Goal: Task Accomplishment & Management: Complete application form

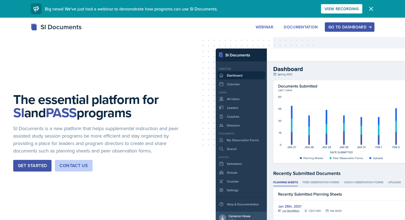
click at [343, 25] on div "Go to Dashboard" at bounding box center [349, 27] width 42 height 4
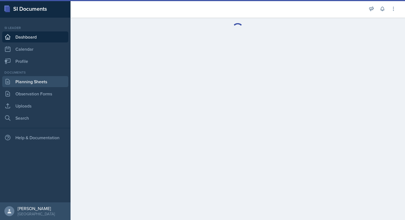
click at [30, 83] on link "Planning Sheets" at bounding box center [35, 81] width 66 height 11
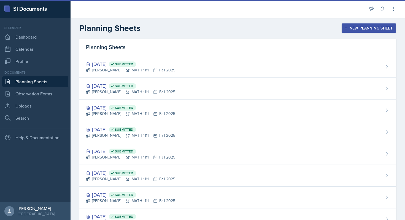
click at [345, 25] on button "New Planning Sheet" at bounding box center [368, 27] width 54 height 9
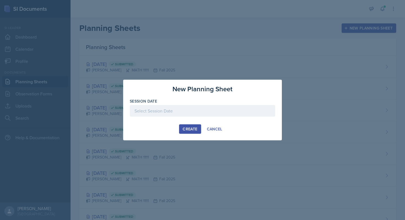
click at [192, 113] on div at bounding box center [202, 111] width 145 height 12
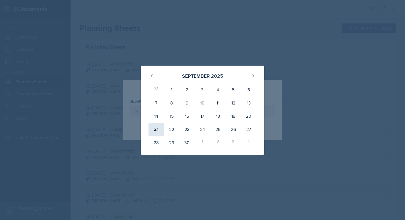
click at [159, 131] on div "21" at bounding box center [155, 128] width 15 height 13
type input "[DATE]"
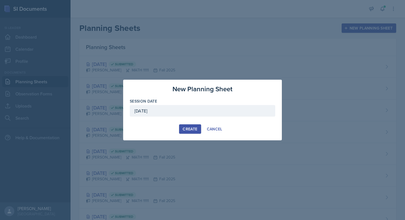
click at [193, 128] on div "Create" at bounding box center [189, 129] width 15 height 4
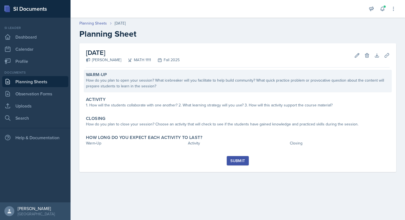
click at [204, 79] on div "How do you plan to open your session? What icebreaker will you facilitate to he…" at bounding box center [237, 83] width 303 height 12
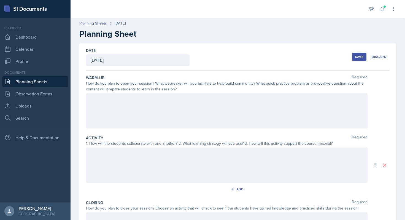
click at [119, 107] on div at bounding box center [226, 110] width 281 height 35
drag, startPoint x: 196, startPoint y: 114, endPoint x: 182, endPoint y: 108, distance: 15.3
click at [182, 108] on div "I plan to open my session with a fun icebreaker regar" at bounding box center [226, 110] width 281 height 35
drag, startPoint x: 203, startPoint y: 112, endPoint x: 183, endPoint y: 110, distance: 20.2
click at [183, 109] on div "I plan to open my session with a fun icebreaker regar" at bounding box center [226, 110] width 281 height 35
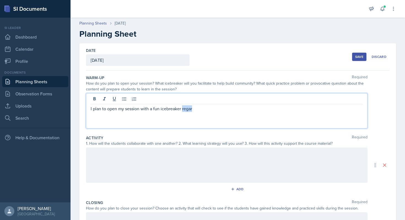
drag, startPoint x: 183, startPoint y: 110, endPoint x: 197, endPoint y: 109, distance: 14.3
click at [197, 109] on p "I plan to open my session with a fun icebreaker regar" at bounding box center [227, 108] width 272 height 7
click at [298, 106] on p "I plan to open my session with a fun icebreaker that asks the students who thei…" at bounding box center [227, 108] width 272 height 7
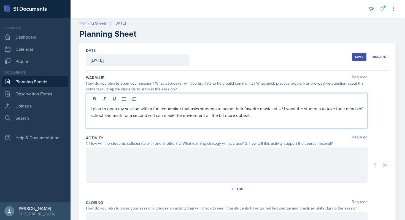
click at [360, 110] on p "I plan to open my session with a fun icebreaker that asks students to name thei…" at bounding box center [227, 111] width 272 height 13
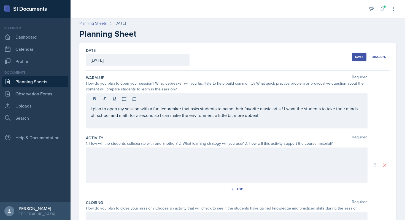
click at [273, 118] on div "I plan to open my session with a fun icebreaker that asks students to name thei…" at bounding box center [226, 110] width 281 height 35
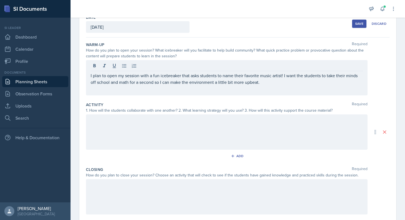
click at [247, 135] on div at bounding box center [226, 131] width 281 height 35
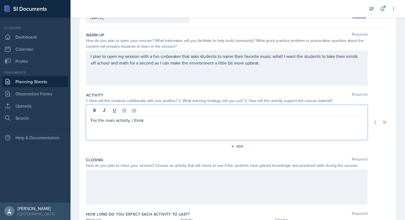
click at [133, 122] on p "For the main activity, i think" at bounding box center [227, 120] width 272 height 7
click at [156, 122] on p "For the main activity, I think" at bounding box center [227, 120] width 272 height 7
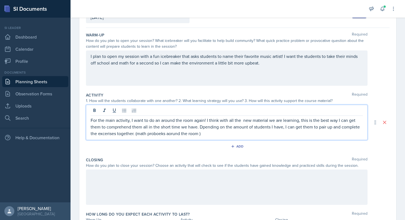
click at [160, 134] on p "For the main activity, I want to do an around the room again! I think with all …" at bounding box center [227, 127] width 272 height 20
click at [159, 133] on p "For the main activity, I want to do an around the room again! I think with all …" at bounding box center [227, 127] width 272 height 20
click at [215, 120] on p "For the main activity, I want to do an around-the-room again! I think with all …" at bounding box center [227, 127] width 272 height 20
click at [97, 132] on p "For the main activity, I want to do an around-the-room again! With all the new …" at bounding box center [227, 127] width 272 height 20
click at [208, 134] on p "For the main activity, I want to do an around-the-room again! With all the new …" at bounding box center [227, 127] width 272 height 20
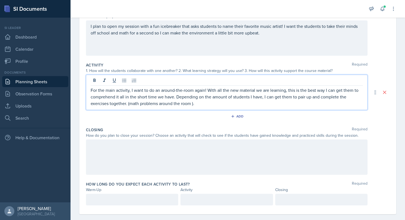
scroll to position [72, 0]
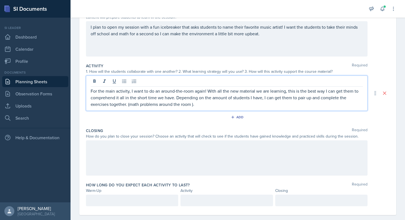
click at [204, 149] on div at bounding box center [226, 157] width 281 height 35
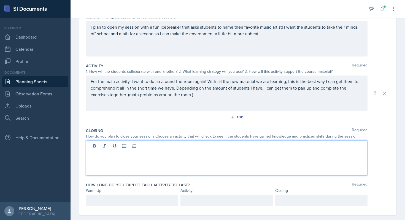
scroll to position [80, 0]
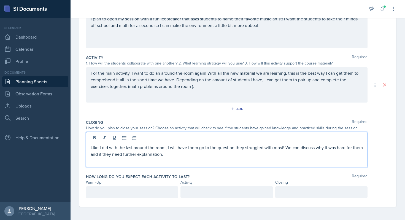
click at [202, 145] on p "Like I did with the last around the room, I will have them go to the question t…" at bounding box center [227, 150] width 272 height 13
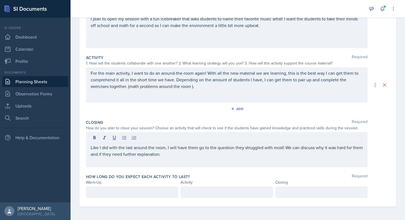
click at [146, 186] on div at bounding box center [132, 192] width 92 height 12
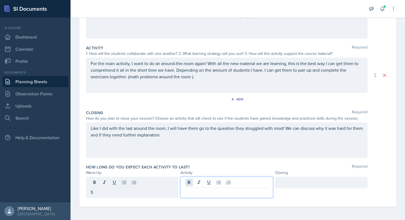
click at [191, 181] on div at bounding box center [226, 186] width 92 height 21
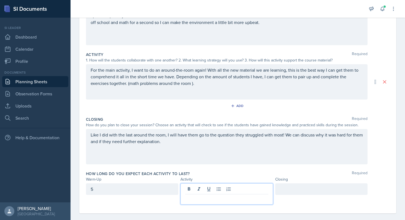
scroll to position [81, 0]
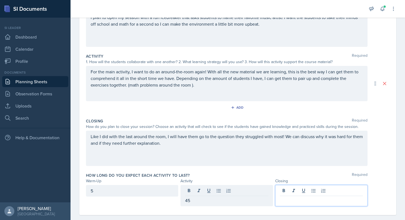
click at [291, 189] on div at bounding box center [321, 195] width 92 height 21
click at [220, 187] on div "45" at bounding box center [226, 191] width 92 height 12
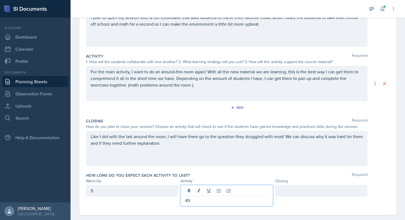
scroll to position [90, 0]
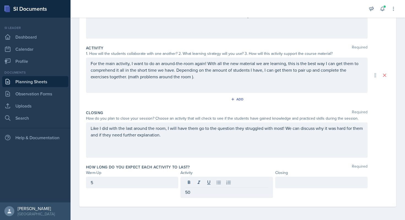
click at [291, 186] on div at bounding box center [321, 182] width 92 height 12
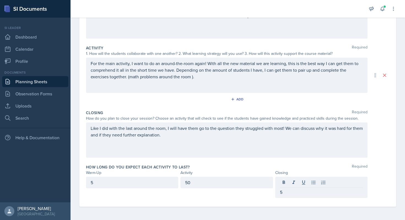
click at [285, 206] on div "Date [DATE] [DATE] 31 1 2 3 4 5 6 7 8 9 10 11 12 13 14 15 16 17 18 19 20 21 22 …" at bounding box center [237, 86] width 334 height 266
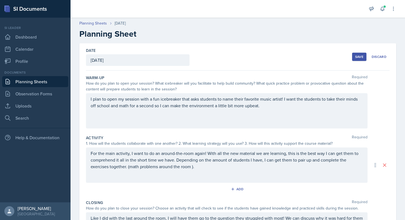
scroll to position [80, 0]
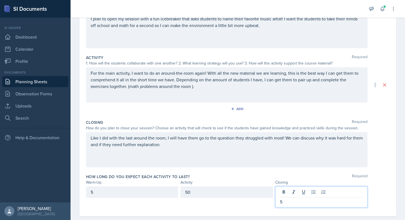
click at [294, 198] on p "5" at bounding box center [321, 201] width 83 height 7
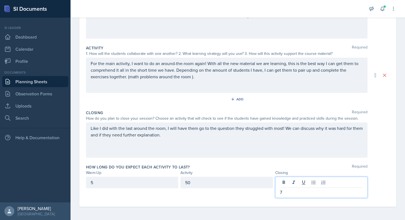
click at [222, 180] on div "50" at bounding box center [226, 182] width 92 height 12
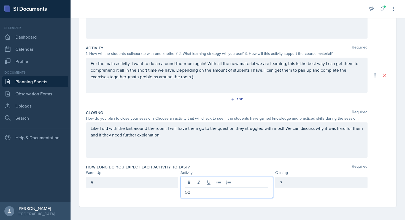
click at [213, 187] on div at bounding box center [226, 182] width 83 height 9
click at [200, 193] on p "50" at bounding box center [226, 192] width 83 height 7
click at [224, 154] on div "Like I did with the last around the room, I will have them go to the question t…" at bounding box center [226, 139] width 281 height 35
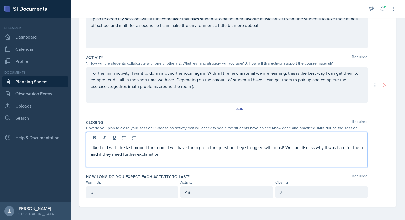
scroll to position [0, 0]
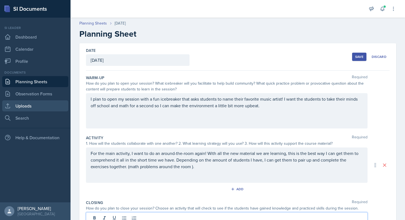
click at [28, 107] on link "Uploads" at bounding box center [35, 105] width 66 height 11
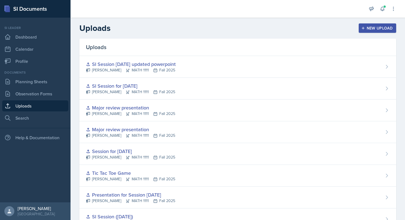
click at [363, 30] on icon "button" at bounding box center [363, 28] width 4 height 4
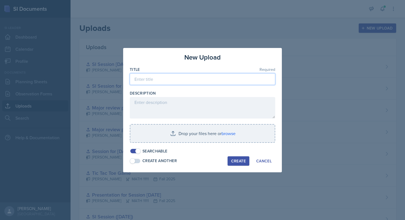
click at [206, 79] on input at bounding box center [202, 79] width 145 height 12
type input "S"
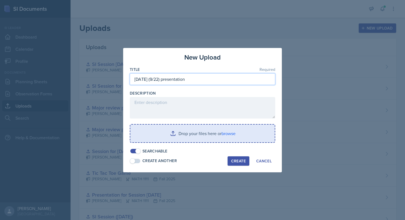
type input "[DATE] (9/22) presentation"
click at [199, 137] on input "file" at bounding box center [202, 133] width 144 height 18
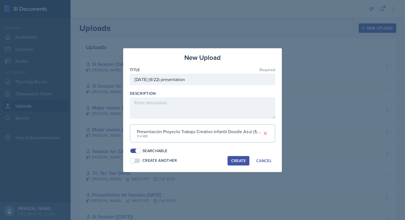
click at [236, 158] on div "Create" at bounding box center [238, 160] width 15 height 4
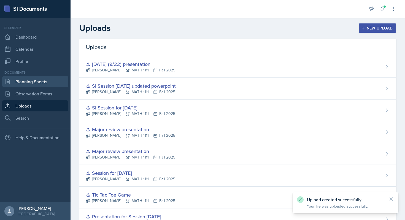
click at [50, 83] on link "Planning Sheets" at bounding box center [35, 81] width 66 height 11
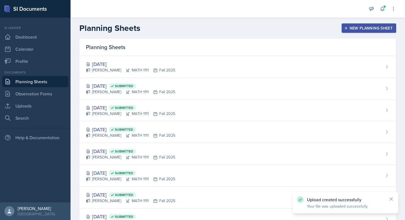
click at [360, 26] on div "New Planning Sheet" at bounding box center [368, 28] width 47 height 4
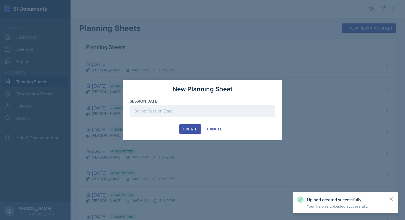
click at [177, 109] on div at bounding box center [202, 111] width 145 height 12
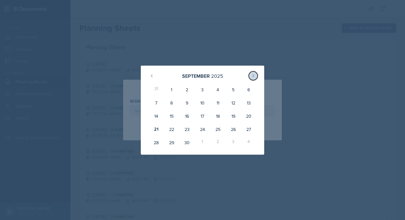
click at [254, 75] on icon at bounding box center [253, 75] width 4 height 4
click at [155, 74] on button at bounding box center [151, 75] width 9 height 9
click at [155, 50] on div at bounding box center [202, 110] width 405 height 220
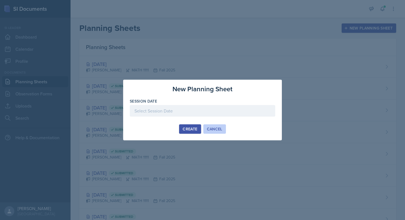
click at [215, 127] on div "Cancel" at bounding box center [214, 129] width 15 height 4
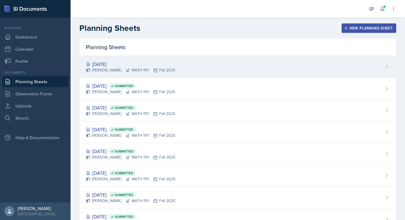
click at [159, 64] on div "[DATE]" at bounding box center [130, 63] width 89 height 7
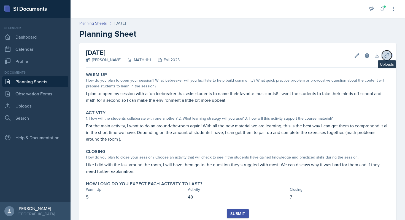
click at [384, 54] on icon at bounding box center [387, 56] width 6 height 6
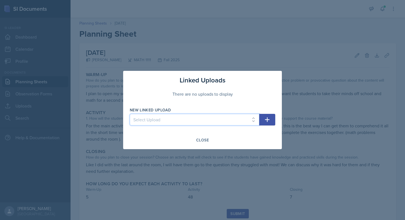
click at [227, 118] on select "Select Upload SI Mock Session PowerPoint [DATE] ([DATE]) POWERPOINT Jeapordy fo…" at bounding box center [194, 120] width 129 height 12
select select "b020a5cd-cb95-43fe-8540-3bf52163ff7c"
click at [130, 114] on select "Select Upload SI Mock Session PowerPoint [DATE] ([DATE]) POWERPOINT Jeapordy fo…" at bounding box center [194, 120] width 129 height 12
click at [200, 142] on div "Close" at bounding box center [202, 140] width 13 height 4
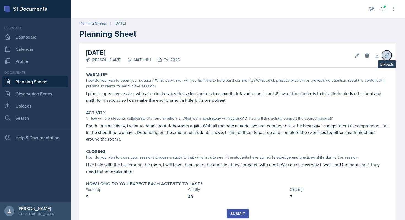
click at [387, 53] on icon at bounding box center [386, 55] width 4 height 4
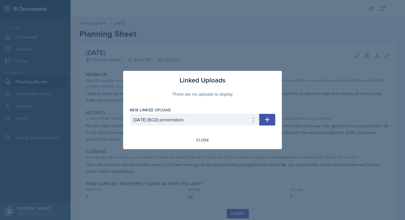
click at [265, 121] on icon "button" at bounding box center [267, 119] width 7 height 7
select select
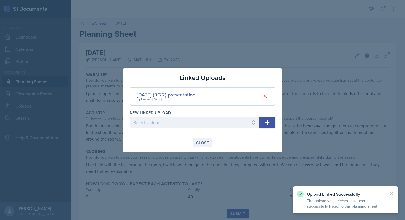
click at [205, 141] on div "Close" at bounding box center [202, 142] width 13 height 4
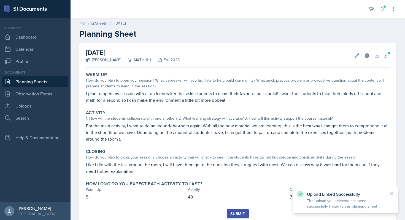
click at [234, 216] on button "Submit" at bounding box center [238, 213] width 22 height 9
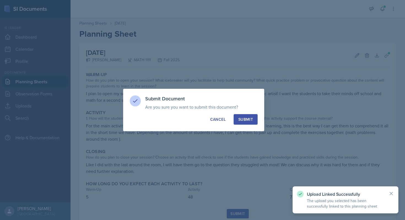
click at [248, 119] on div "Submit" at bounding box center [245, 119] width 15 height 6
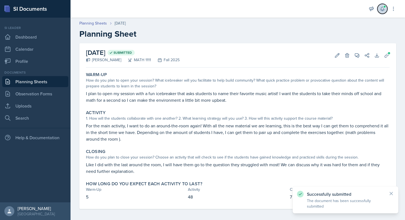
click at [381, 8] on icon at bounding box center [382, 9] width 6 height 6
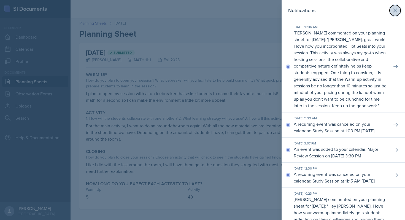
click at [396, 11] on icon at bounding box center [394, 10] width 7 height 7
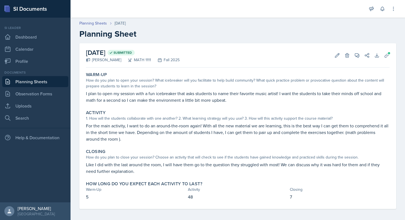
click at [30, 85] on link "Planning Sheets" at bounding box center [35, 81] width 66 height 11
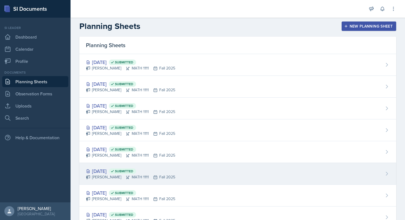
scroll to position [4, 0]
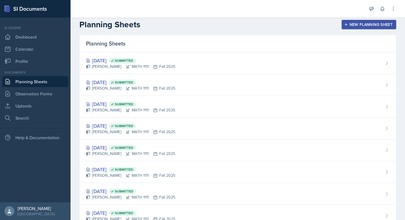
click at [369, 25] on div "New Planning Sheet" at bounding box center [368, 24] width 47 height 4
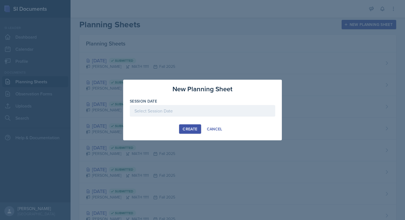
click at [205, 107] on div at bounding box center [202, 111] width 145 height 12
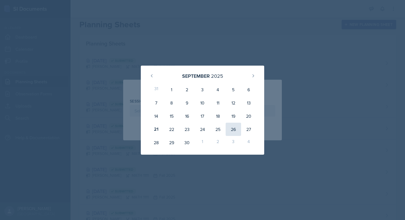
click at [232, 126] on div "26" at bounding box center [232, 128] width 15 height 13
type input "[DATE]"
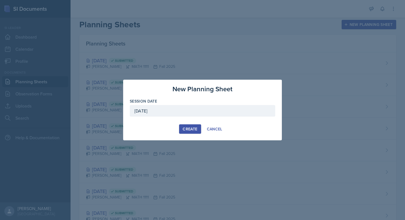
click at [183, 129] on div "Create" at bounding box center [189, 129] width 15 height 4
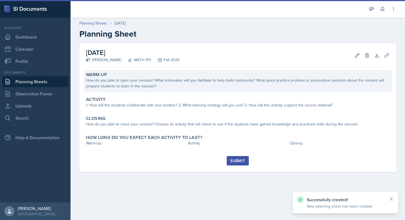
click at [158, 80] on div "How do you plan to open your session? What icebreaker will you facilitate to he…" at bounding box center [237, 83] width 303 height 12
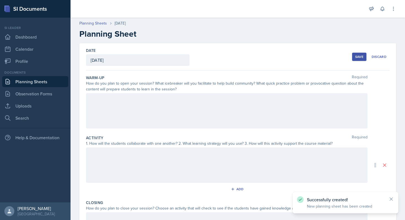
click at [155, 117] on div at bounding box center [226, 110] width 281 height 35
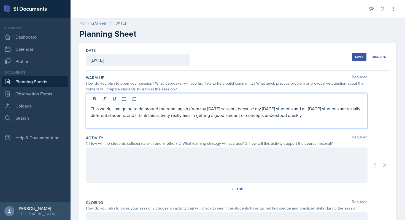
click at [339, 116] on p "This week, I am going to do around the room again (from my [DATE] session) beca…" at bounding box center [227, 111] width 272 height 13
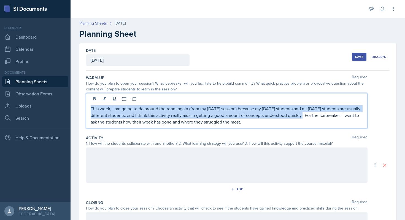
drag, startPoint x: 316, startPoint y: 116, endPoint x: 159, endPoint y: 103, distance: 157.3
click at [159, 103] on div "This week, I am going to do around the room again (from my [DATE] session) beca…" at bounding box center [226, 110] width 281 height 35
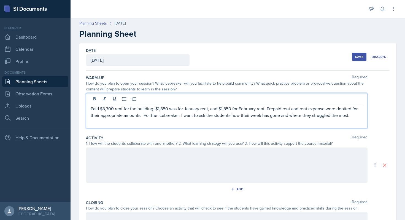
click at [125, 167] on div at bounding box center [226, 164] width 281 height 35
drag, startPoint x: 361, startPoint y: 111, endPoint x: 376, endPoint y: 130, distance: 24.9
click at [377, 131] on div "Warm-Up Required How do you plan to open your session? What icebreaker will you…" at bounding box center [237, 103] width 303 height 60
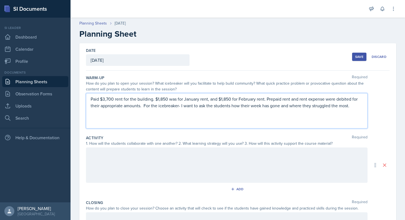
click at [352, 113] on div "Paid $3,700 rent for the building. $1,850 was for January rent, and $1,850 for …" at bounding box center [226, 110] width 281 height 35
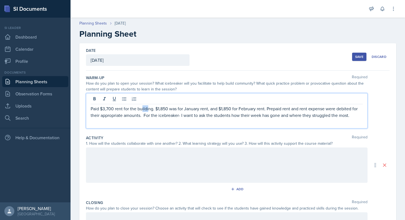
drag, startPoint x: 352, startPoint y: 113, endPoint x: 147, endPoint y: 107, distance: 205.1
click at [147, 107] on p "Paid $3,700 rent for the building. $1,850 was for January rent, and $1,850 for …" at bounding box center [227, 111] width 272 height 13
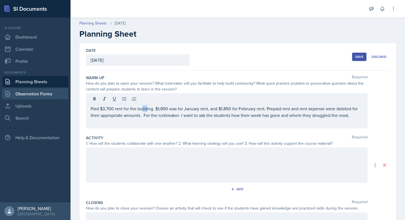
drag, startPoint x: 195, startPoint y: 123, endPoint x: 54, endPoint y: 97, distance: 142.8
click at [54, 97] on div "SI Documents Si leader Dashboard Calendar Profile Documents Planning Sheets Obs…" at bounding box center [202, 110] width 405 height 220
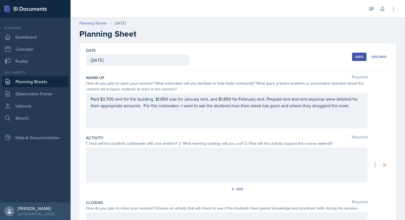
click at [151, 135] on div "Activity Required" at bounding box center [237, 138] width 303 height 6
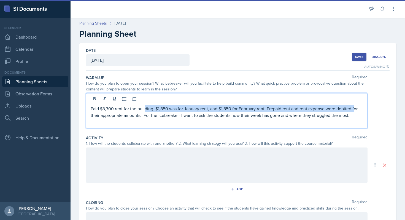
drag, startPoint x: 348, startPoint y: 107, endPoint x: 144, endPoint y: 106, distance: 203.7
click at [144, 106] on p "Paid $3,700 rent for the building. $1,850 was for January rent, and $1,850 for …" at bounding box center [227, 111] width 272 height 13
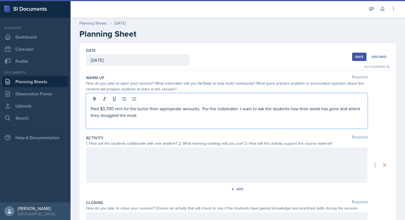
drag, startPoint x: 156, startPoint y: 113, endPoint x: 79, endPoint y: 110, distance: 76.6
click at [79, 110] on div "Date [DATE] [DATE] 31 1 2 3 4 5 6 7 8 9 10 11 12 13 14 15 16 17 18 19 20 21 22 …" at bounding box center [237, 164] width 317 height 243
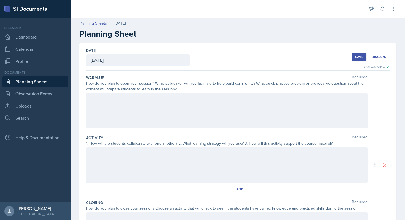
click at [375, 67] on div "Autosaving" at bounding box center [376, 66] width 25 height 5
click at [391, 7] on icon at bounding box center [393, 9] width 6 height 6
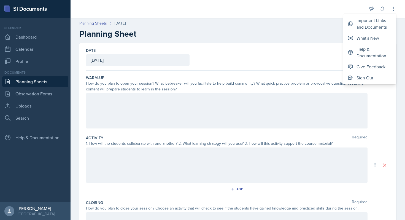
click at [243, 100] on div at bounding box center [226, 110] width 281 height 35
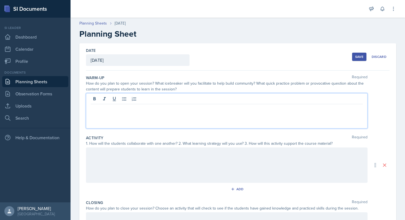
click at [235, 124] on div at bounding box center [226, 110] width 281 height 35
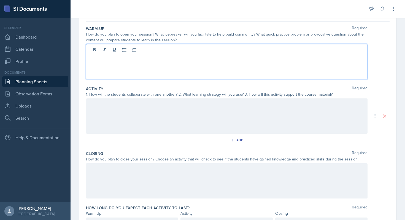
scroll to position [47, 0]
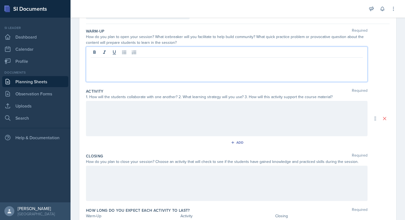
click at [183, 59] on p at bounding box center [227, 62] width 272 height 7
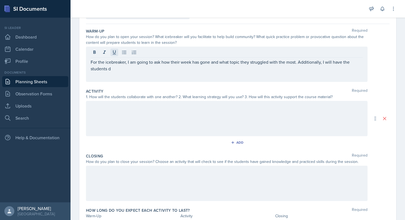
drag, startPoint x: 160, startPoint y: 81, endPoint x: 114, endPoint y: 54, distance: 53.2
click at [114, 54] on div "For the icebreaker, I am going to ask how their week has gone and what topic th…" at bounding box center [226, 64] width 281 height 35
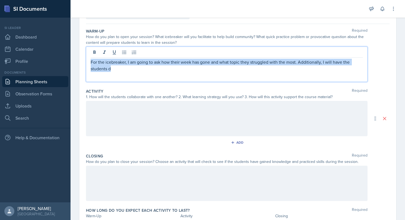
drag, startPoint x: 124, startPoint y: 68, endPoint x: 84, endPoint y: 61, distance: 40.8
click at [83, 62] on div "Date [DATE] [DATE] 31 1 2 3 4 5 6 7 8 9 10 11 12 13 14 15 16 17 18 19 20 21 22 …" at bounding box center [237, 118] width 317 height 243
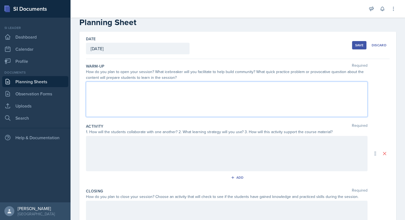
scroll to position [8, 0]
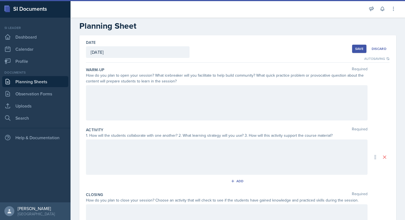
click at [152, 97] on div at bounding box center [226, 102] width 281 height 35
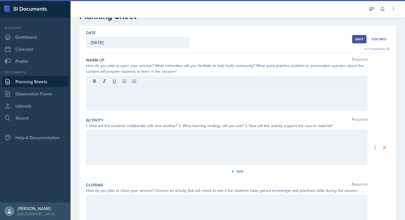
click at [152, 97] on div at bounding box center [226, 92] width 281 height 35
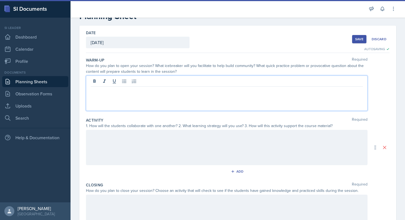
scroll to position [16, 0]
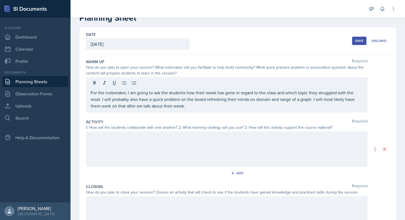
click at [130, 147] on div at bounding box center [226, 148] width 281 height 35
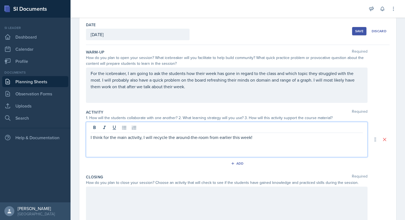
click at [275, 140] on p "I think for the main activity, I will recycle the around-the-room from earlier …" at bounding box center [227, 137] width 272 height 7
click at [362, 138] on p "I think for the main activity, I will recycle the around-the-room from earlier …" at bounding box center [227, 137] width 272 height 7
click at [199, 143] on p "I think for the main activity, I will recycle the around-the-room from earlier …" at bounding box center [227, 140] width 272 height 13
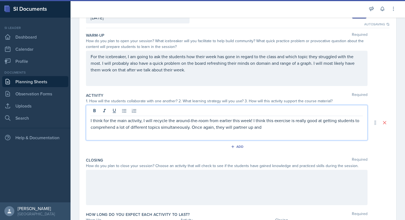
scroll to position [43, 0]
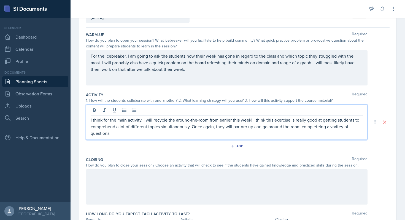
click at [212, 188] on div at bounding box center [226, 186] width 281 height 35
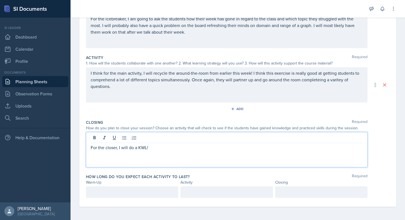
click at [126, 189] on p at bounding box center [132, 192] width 83 height 7
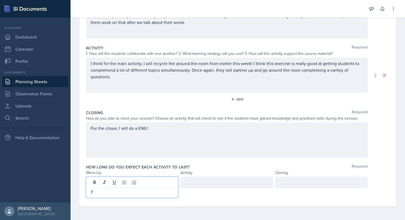
click at [199, 182] on div at bounding box center [226, 182] width 92 height 12
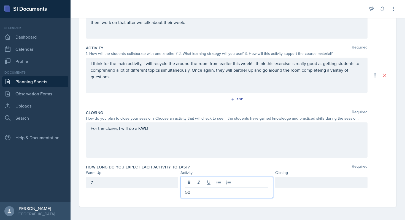
click at [162, 182] on div "7" at bounding box center [132, 182] width 92 height 12
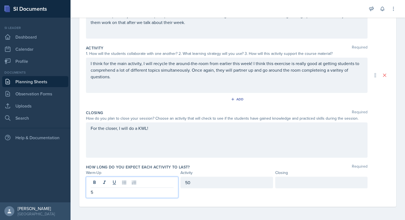
click at [304, 187] on div at bounding box center [321, 182] width 92 height 12
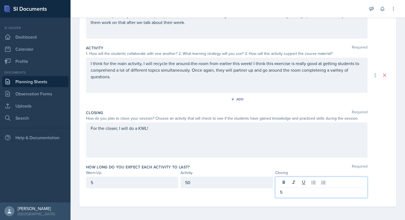
click at [262, 211] on div "Date [DATE] [DATE] 31 1 2 3 4 5 6 7 8 9 10 11 12 13 14 15 16 17 18 19 20 21 22 …" at bounding box center [237, 86] width 334 height 266
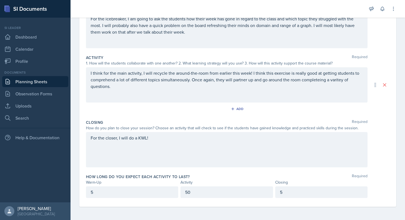
scroll to position [0, 0]
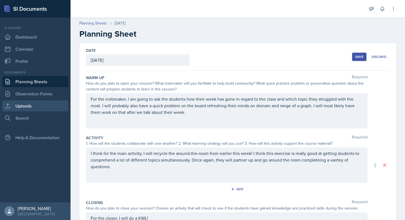
click at [41, 107] on link "Uploads" at bounding box center [35, 105] width 66 height 11
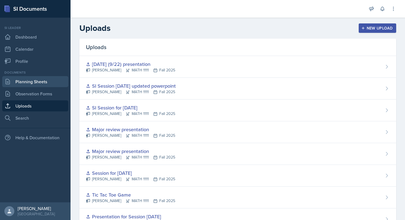
click at [43, 79] on link "Planning Sheets" at bounding box center [35, 81] width 66 height 11
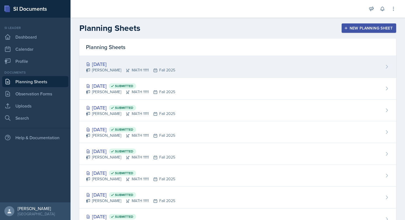
click at [133, 59] on div "[DATE] [PERSON_NAME] MATH 1111 Fall 2025" at bounding box center [237, 67] width 317 height 22
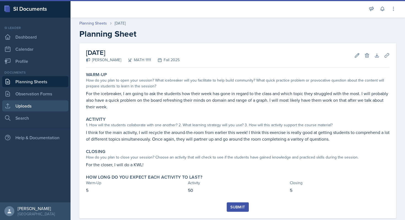
click at [46, 106] on link "Uploads" at bounding box center [35, 105] width 66 height 11
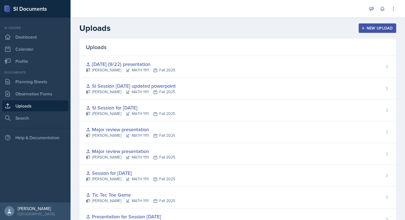
click at [380, 27] on div "New Upload" at bounding box center [377, 28] width 31 height 4
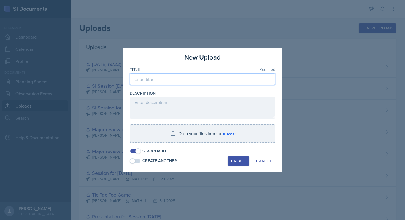
click at [237, 79] on input at bounding box center [202, 79] width 145 height 12
type input "[DATE] presentation"
click at [231, 161] on div "Create" at bounding box center [238, 161] width 15 height 4
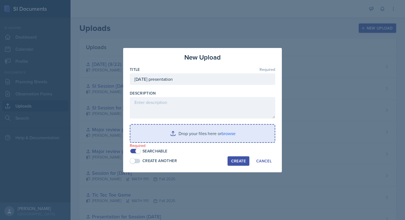
click at [220, 136] on input "file" at bounding box center [202, 133] width 144 height 18
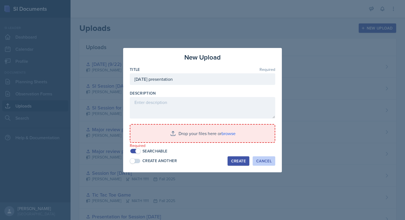
click at [263, 160] on div "Cancel" at bounding box center [263, 161] width 15 height 4
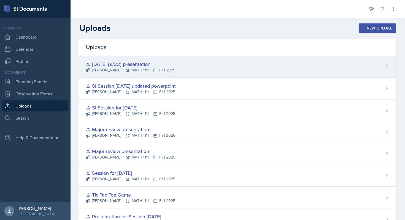
click at [133, 65] on div "[DATE] (9/22) presentation" at bounding box center [130, 63] width 89 height 7
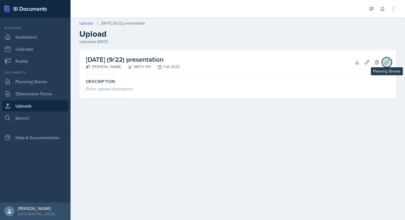
click at [390, 59] on span at bounding box center [388, 59] width 3 height 3
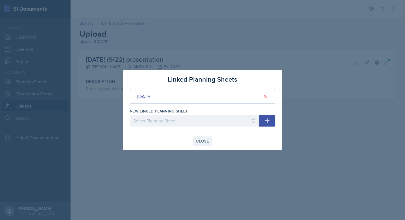
click at [199, 142] on div "Close" at bounding box center [202, 141] width 13 height 4
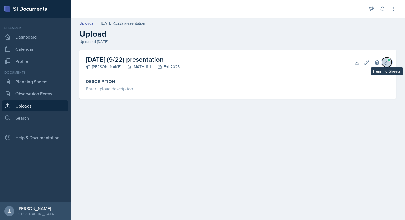
click at [388, 62] on icon at bounding box center [387, 62] width 6 height 6
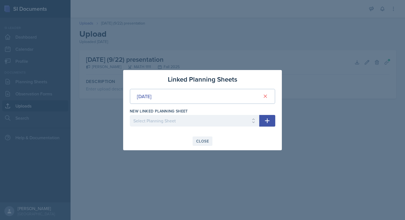
click at [201, 140] on div "Close" at bounding box center [202, 141] width 13 height 4
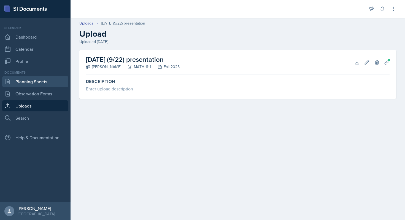
click at [52, 84] on link "Planning Sheets" at bounding box center [35, 81] width 66 height 11
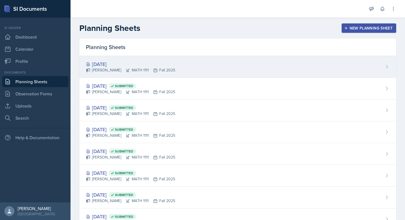
click at [208, 64] on div "[DATE] [PERSON_NAME] MATH 1111 Fall 2025" at bounding box center [237, 67] width 317 height 22
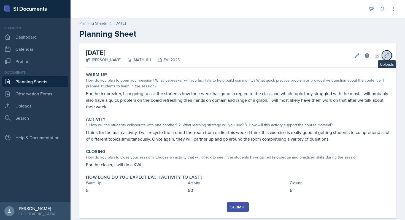
click at [385, 56] on icon at bounding box center [387, 56] width 6 height 6
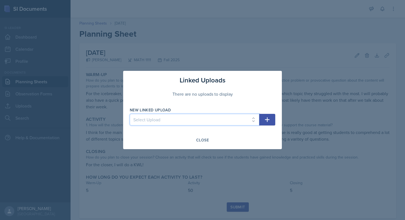
click at [222, 121] on select "Select Upload SI Mock Session PowerPoint [DATE] ([DATE]) POWERPOINT Jeapordy fo…" at bounding box center [194, 120] width 129 height 12
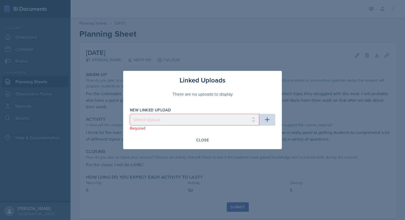
click at [203, 145] on div "Linked Uploads There are no uploads to display New Linked Upload Select Upload …" at bounding box center [202, 110] width 159 height 78
click at [203, 143] on button "Close" at bounding box center [202, 139] width 20 height 9
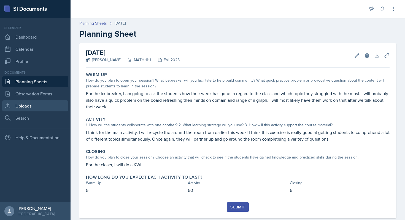
click at [54, 111] on link "Uploads" at bounding box center [35, 105] width 66 height 11
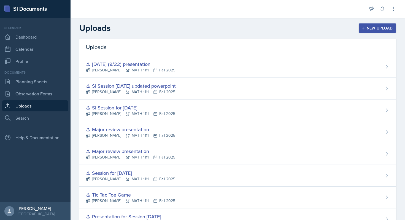
click at [380, 30] on div "New Upload" at bounding box center [377, 28] width 31 height 4
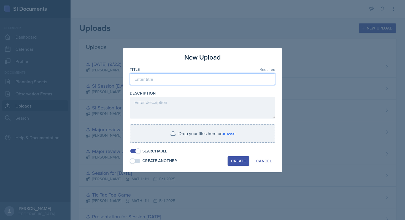
click at [178, 81] on input at bounding box center [202, 79] width 145 height 12
type input "9/26"
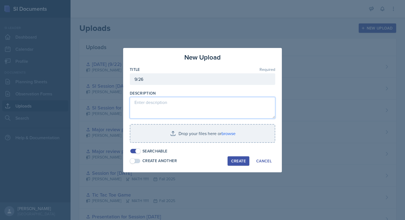
click at [170, 99] on textarea at bounding box center [202, 107] width 145 height 21
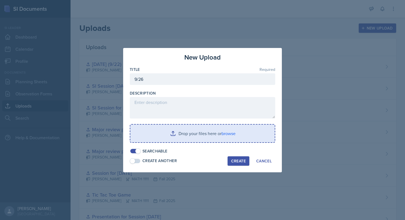
click at [173, 137] on input "file" at bounding box center [202, 133] width 144 height 18
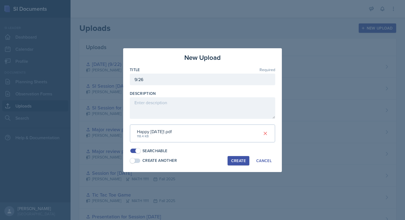
click at [236, 160] on div "Create" at bounding box center [238, 160] width 15 height 4
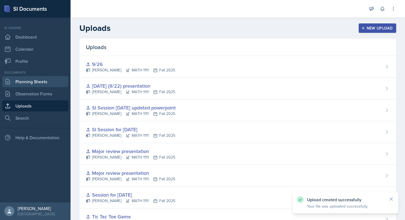
click at [55, 82] on link "Planning Sheets" at bounding box center [35, 81] width 66 height 11
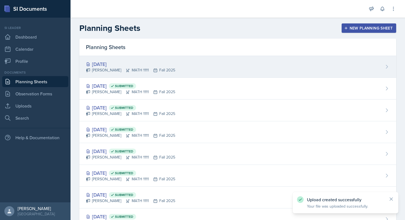
click at [299, 65] on div "[DATE] [PERSON_NAME] MATH 1111 Fall 2025" at bounding box center [237, 67] width 317 height 22
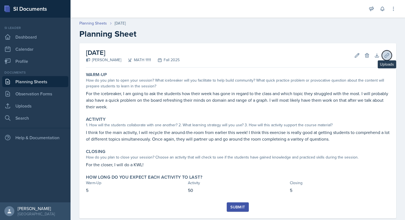
click at [386, 55] on icon at bounding box center [386, 55] width 4 height 4
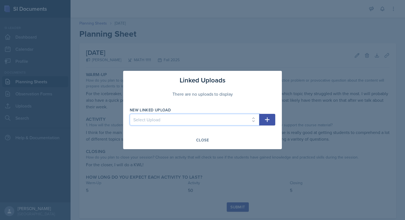
click at [210, 121] on select "Select Upload SI Mock Session PowerPoint [DATE] ([DATE]) POWERPOINT [GEOGRAPHIC…" at bounding box center [194, 120] width 129 height 12
select select "380af633-ef28-4dc7-97d5-0b9c37c3bd8b"
click at [130, 114] on select "Select Upload SI Mock Session PowerPoint [DATE] ([DATE]) POWERPOINT [GEOGRAPHIC…" at bounding box center [194, 120] width 129 height 12
click at [272, 120] on button "button" at bounding box center [267, 120] width 16 height 12
select select
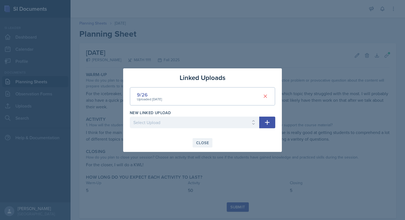
click at [200, 140] on div "Close" at bounding box center [202, 142] width 13 height 4
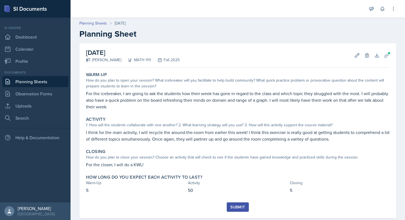
click at [234, 206] on div "Submit" at bounding box center [237, 206] width 15 height 4
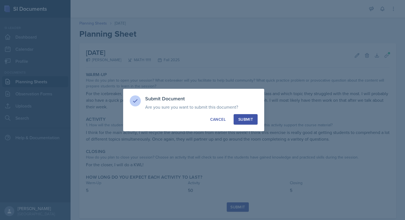
click at [248, 116] on div "Submit" at bounding box center [245, 119] width 15 height 6
